Goal: Complete application form

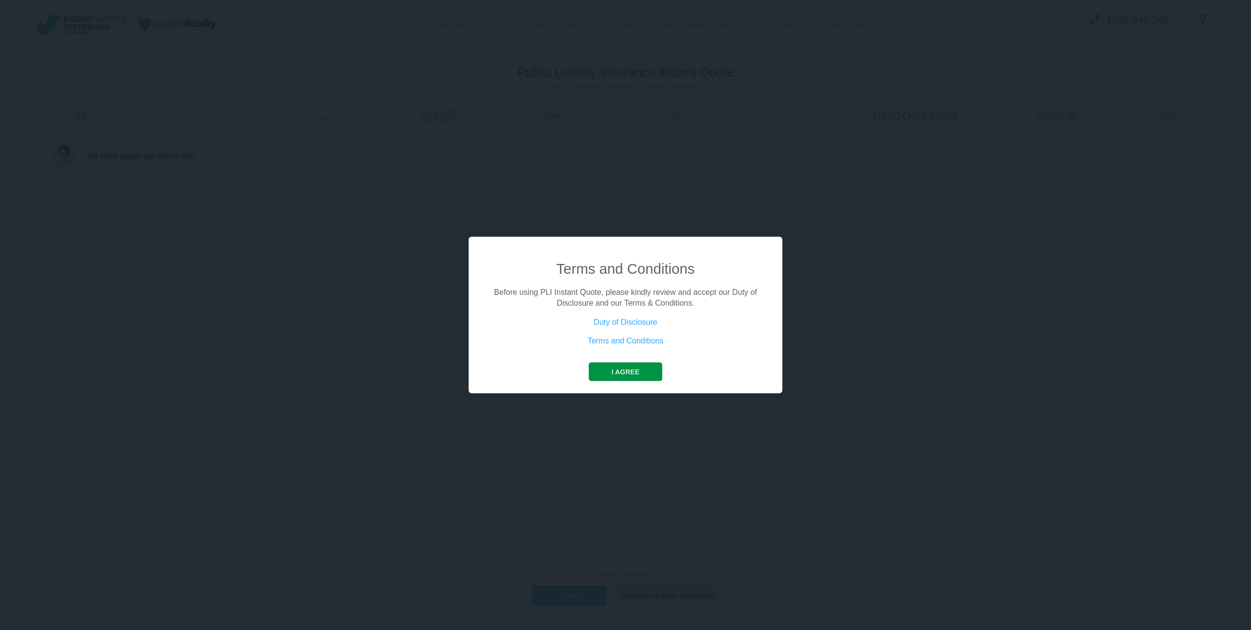
click at [618, 367] on button "I agree" at bounding box center [625, 371] width 73 height 19
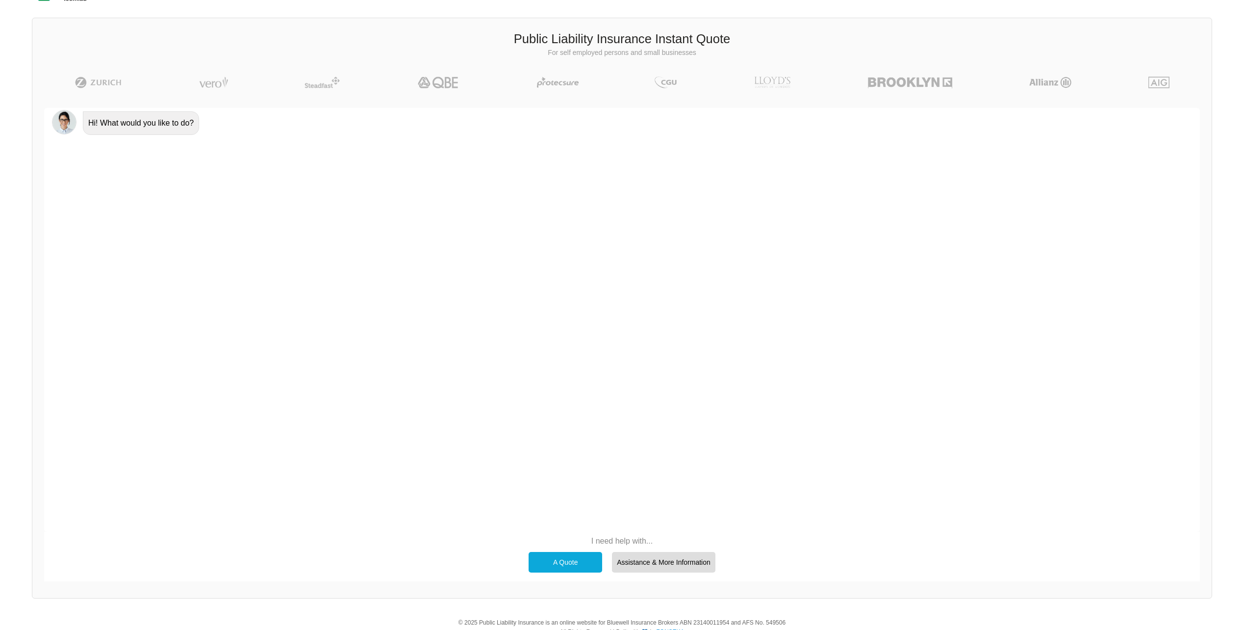
scroll to position [68, 0]
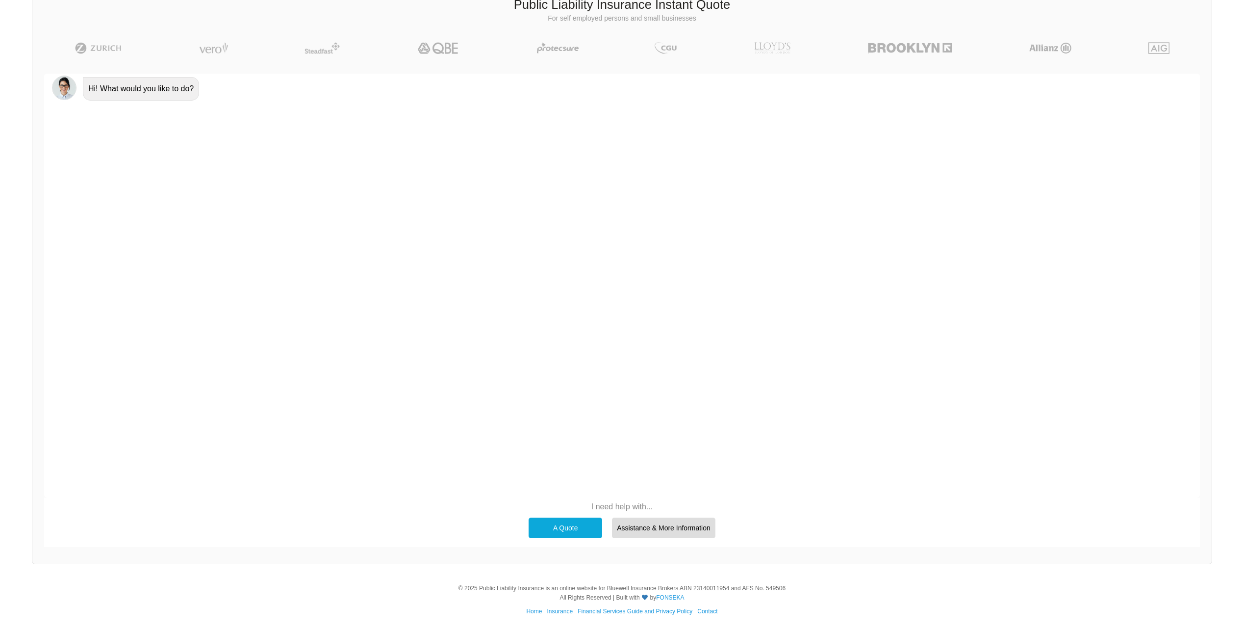
click at [583, 525] on div "A Quote" at bounding box center [566, 527] width 74 height 21
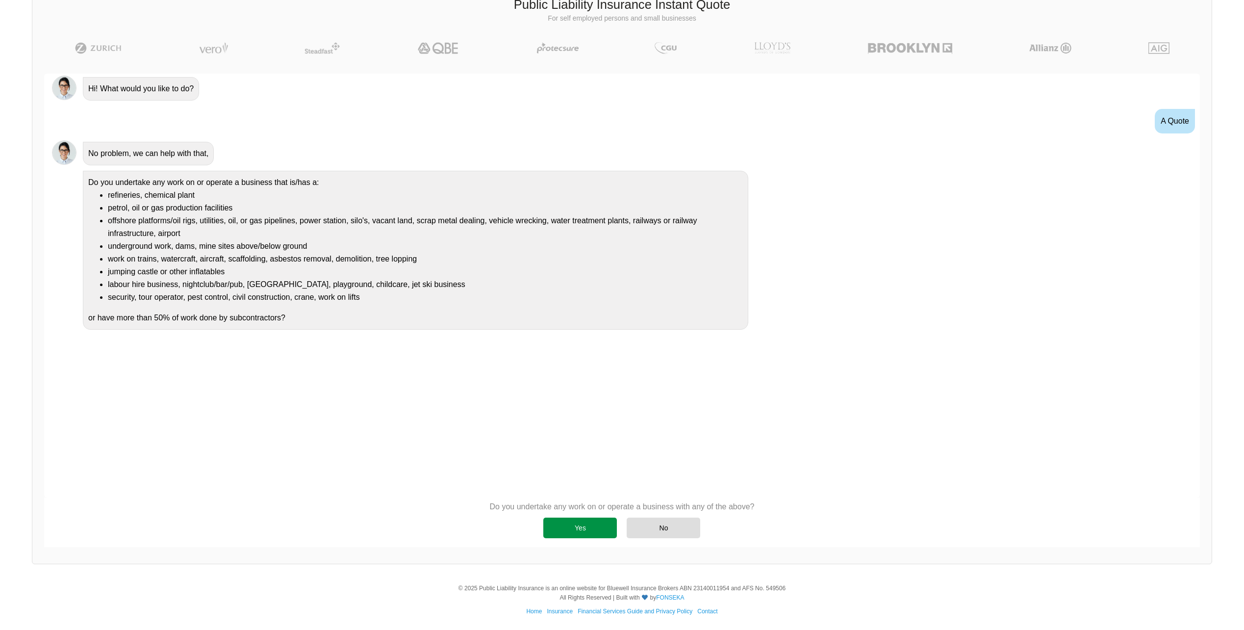
click at [572, 522] on div "Yes" at bounding box center [580, 527] width 74 height 21
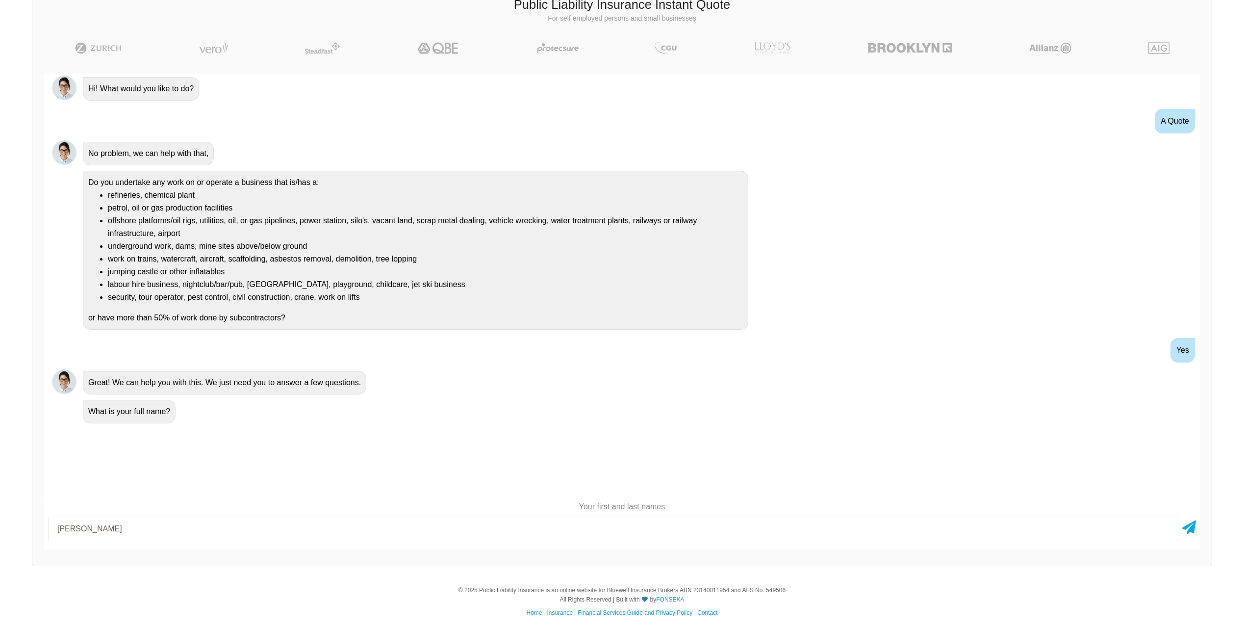
scroll to position [69, 0]
click at [105, 530] on input "[PERSON_NAME]" at bounding box center [613, 527] width 1130 height 25
type input "[PERSON_NAME] [PERSON_NAME] Panoho"
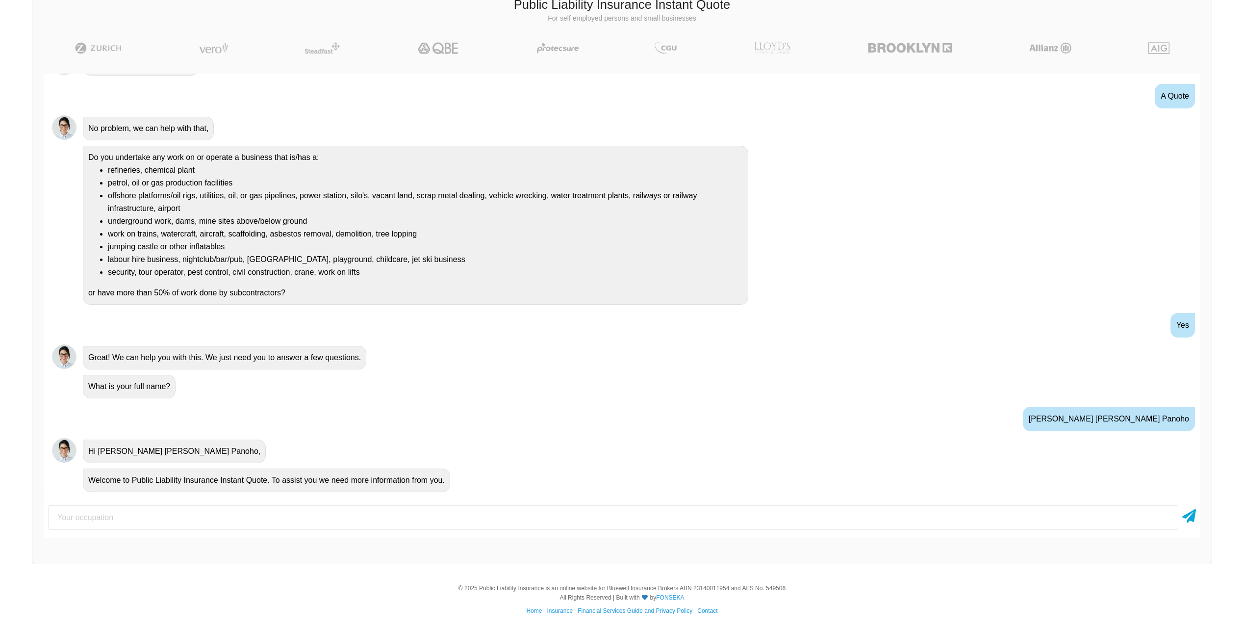
scroll to position [51, 0]
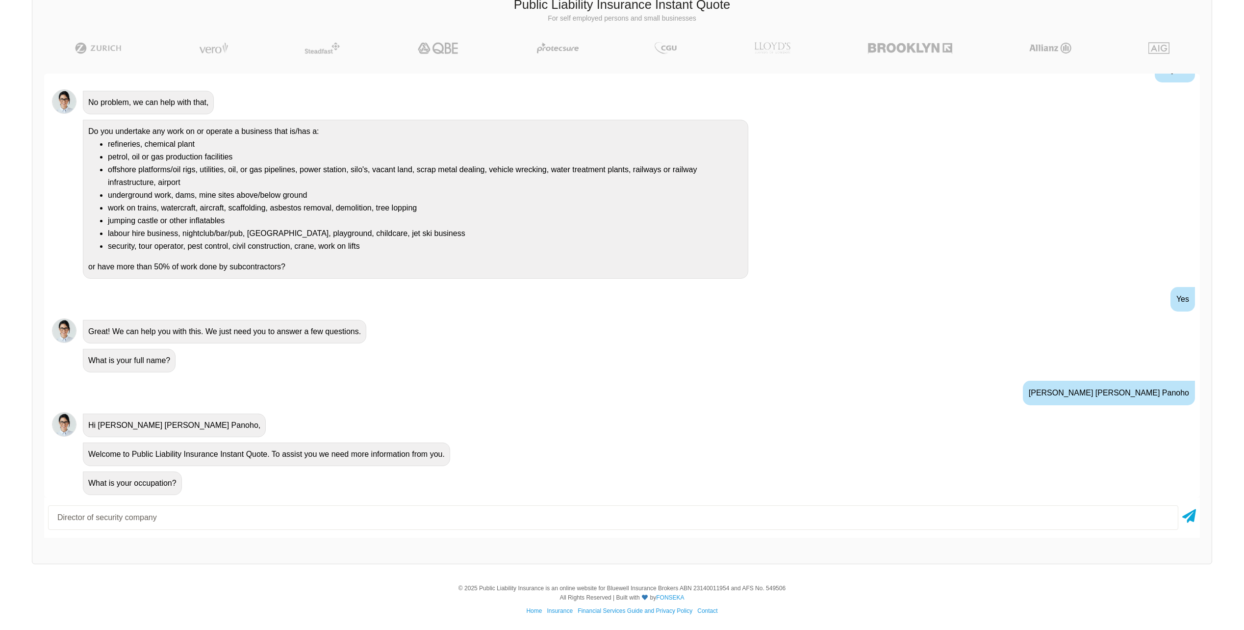
type input "Director of security company"
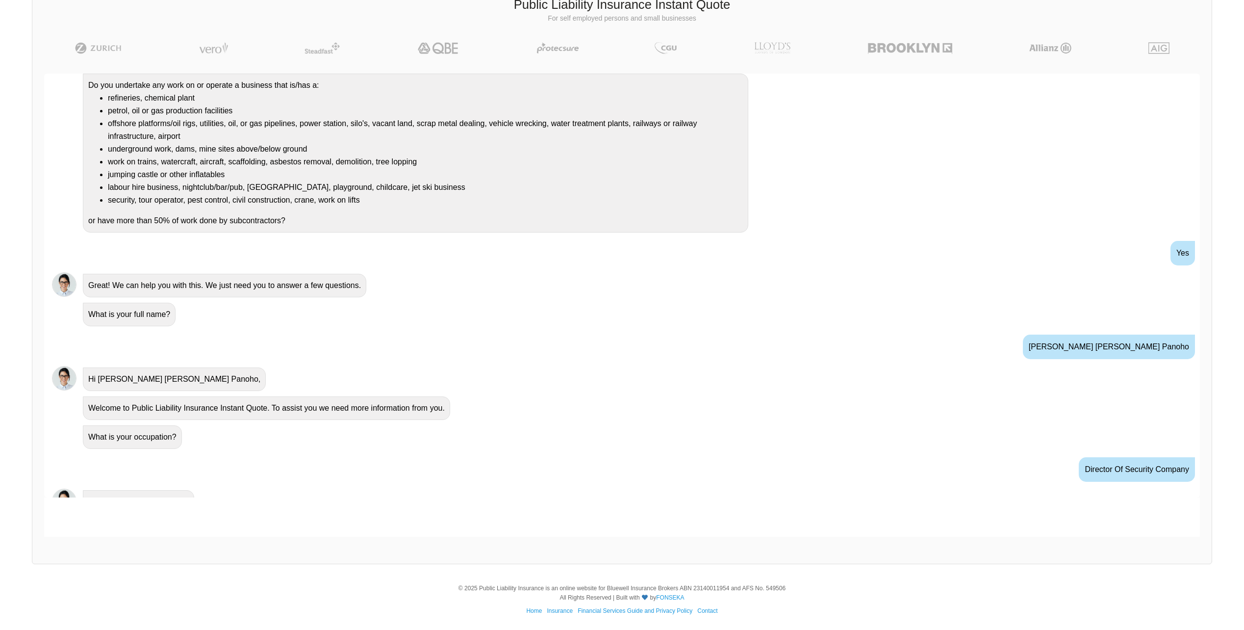
scroll to position [116, 0]
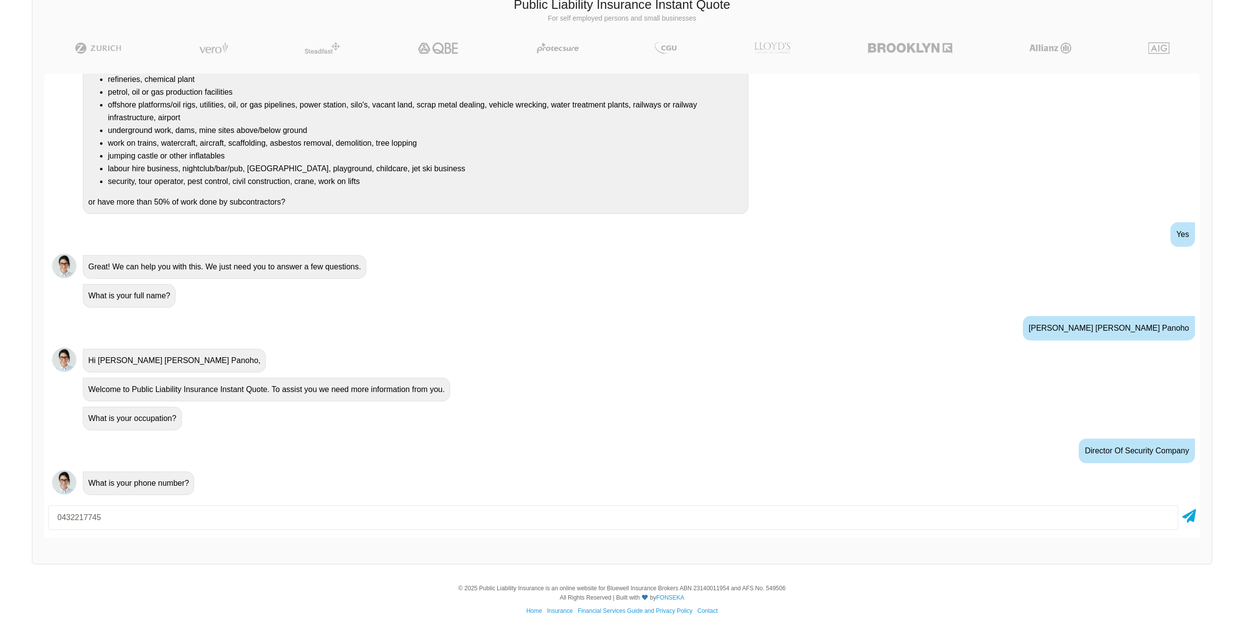
type input "0432217745"
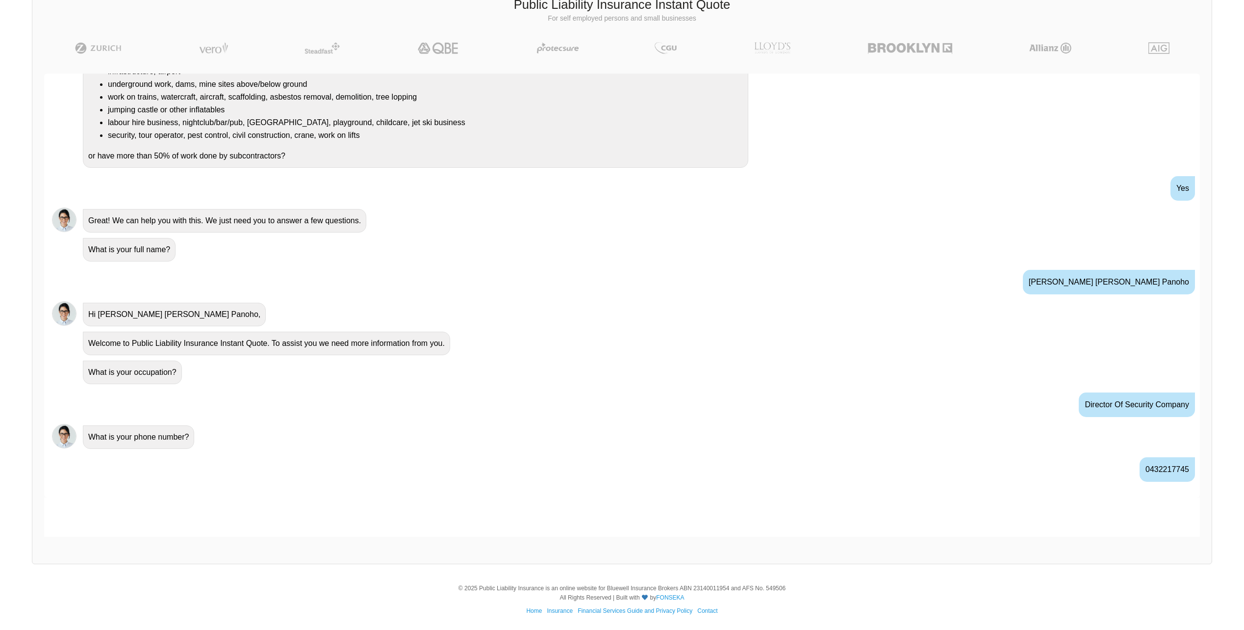
scroll to position [180, 0]
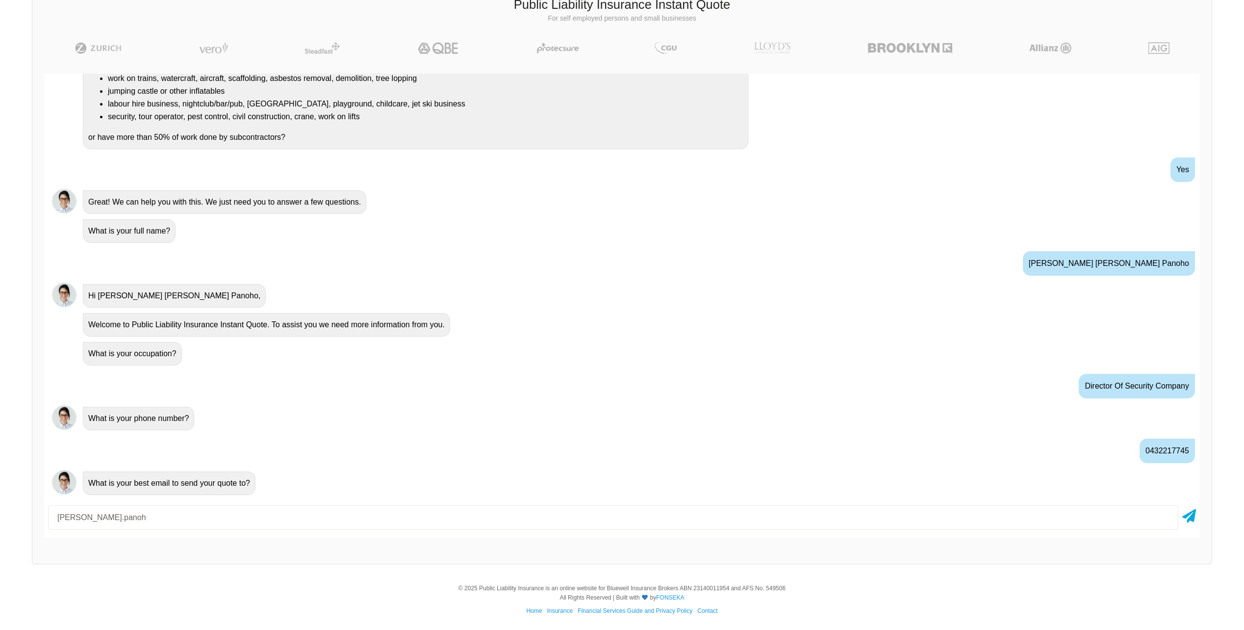
type input "[PERSON_NAME][EMAIL_ADDRESS][DOMAIN_NAME]"
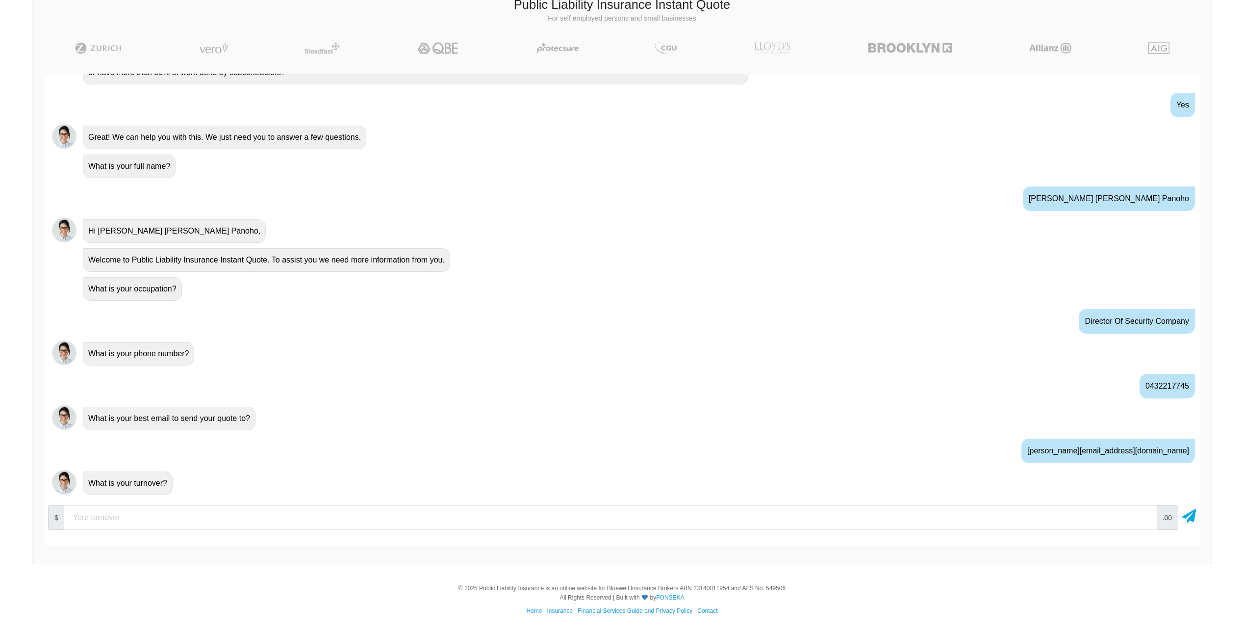
scroll to position [255, 0]
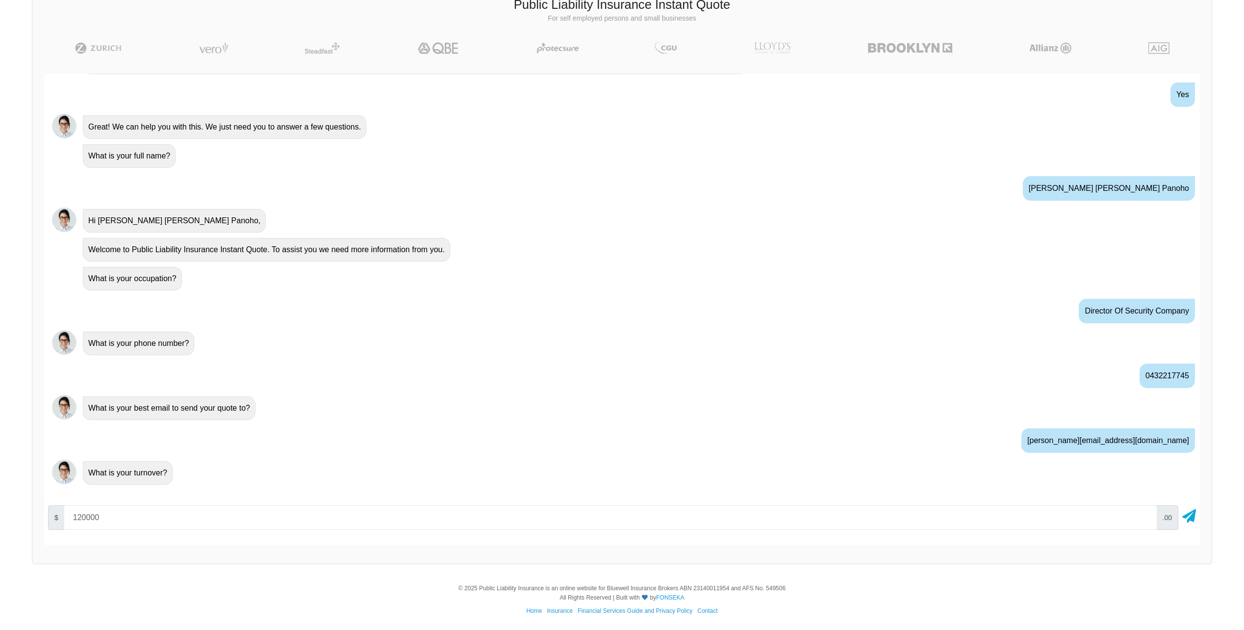
type input "120000"
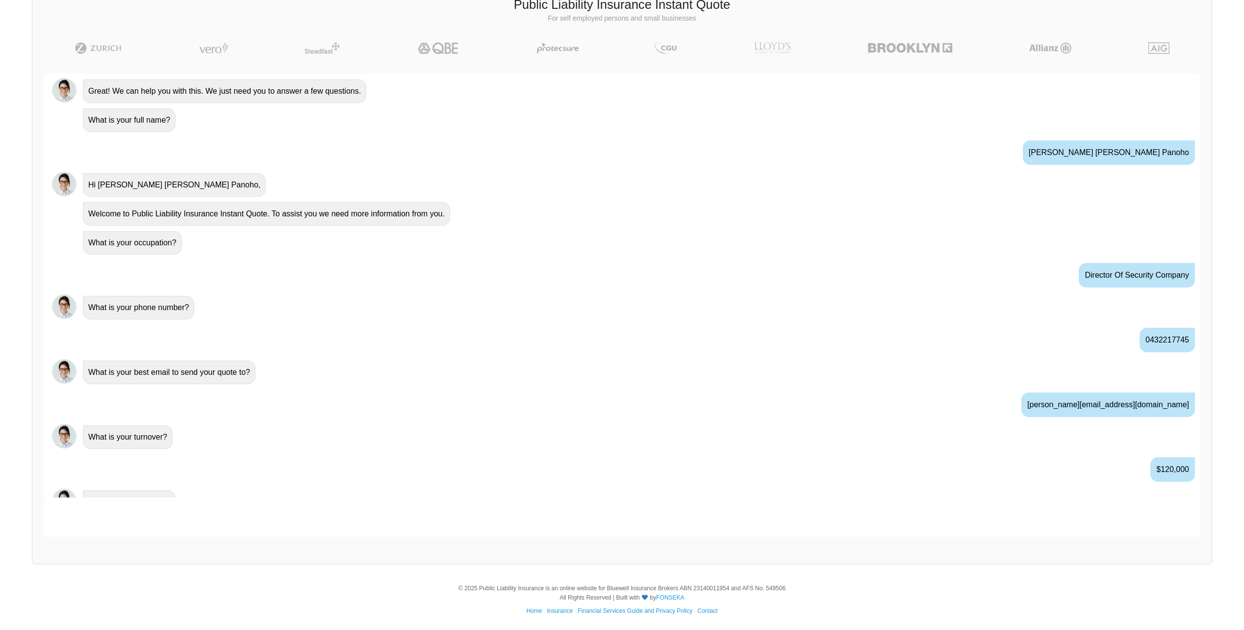
scroll to position [310, 0]
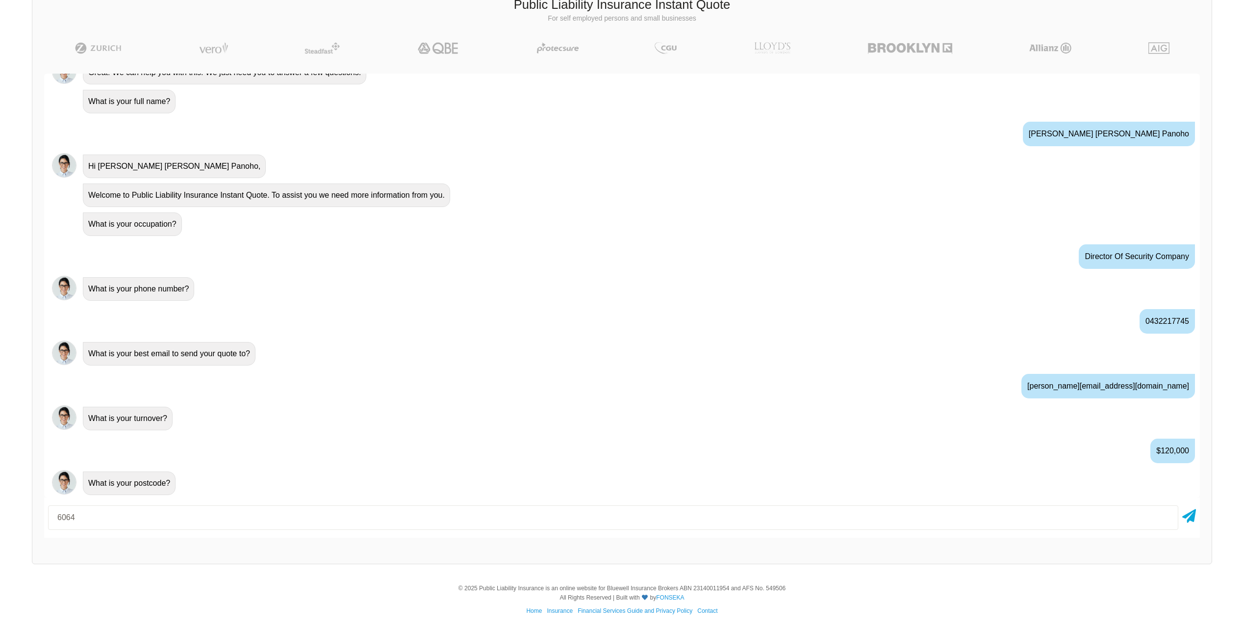
type input "6064"
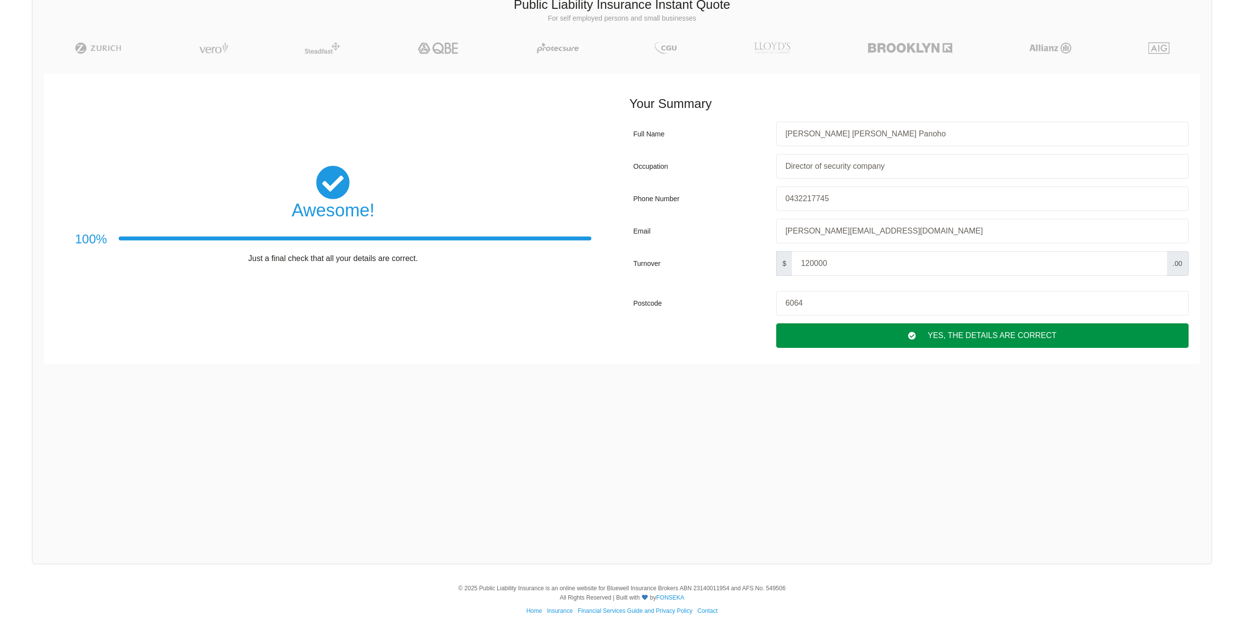
click at [946, 331] on div "Yes, The Details are correct" at bounding box center [982, 335] width 412 height 25
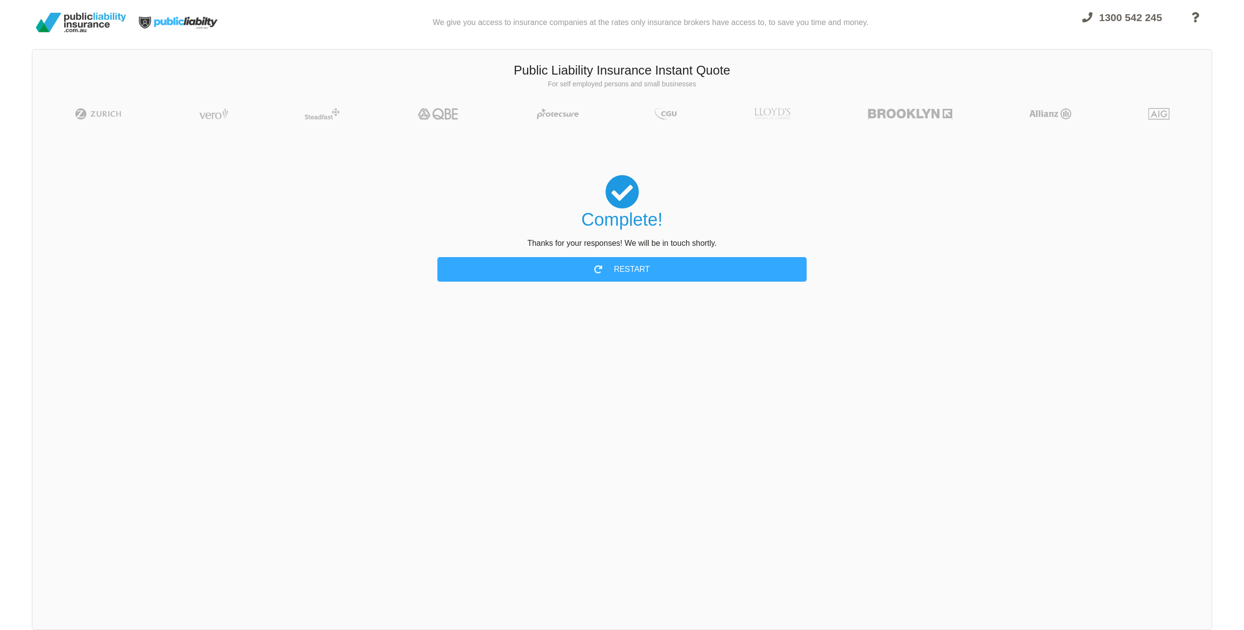
scroll to position [0, 0]
